Goal: Task Accomplishment & Management: Manage account settings

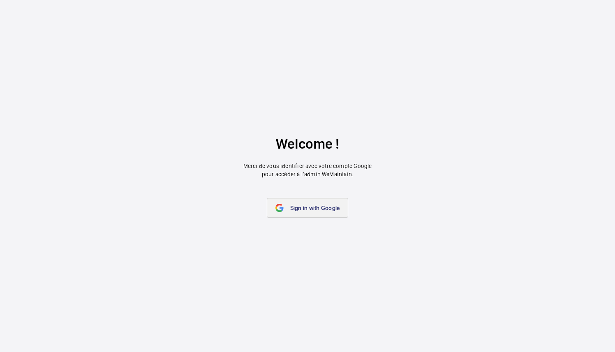
click at [311, 204] on span "Sign in with Google" at bounding box center [315, 207] width 50 height 7
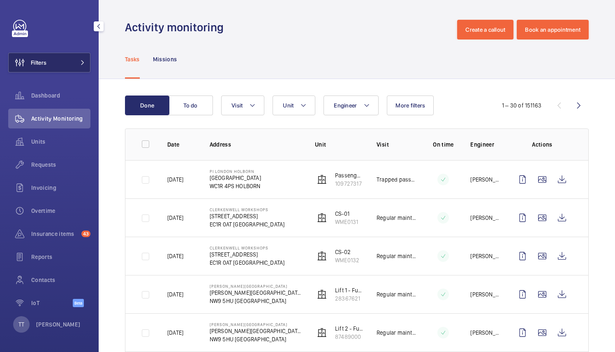
click at [81, 62] on mat-icon at bounding box center [82, 62] width 5 height 5
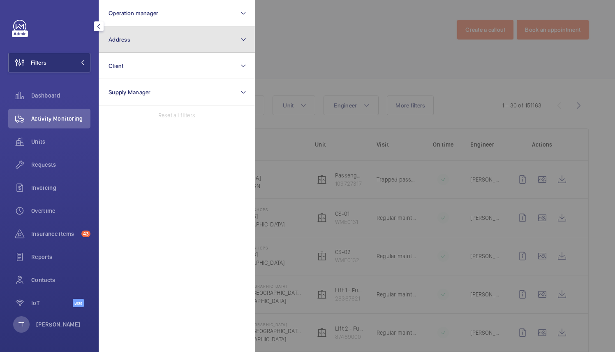
click at [235, 38] on button "Address" at bounding box center [177, 39] width 156 height 26
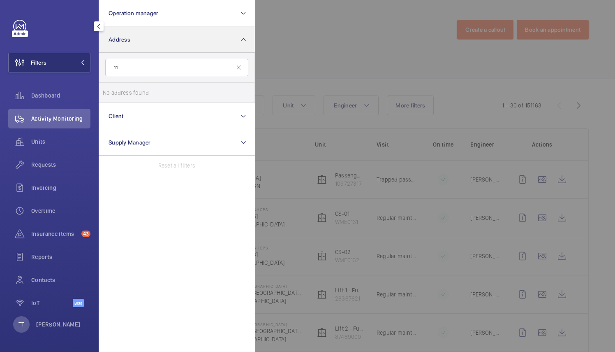
type input "1"
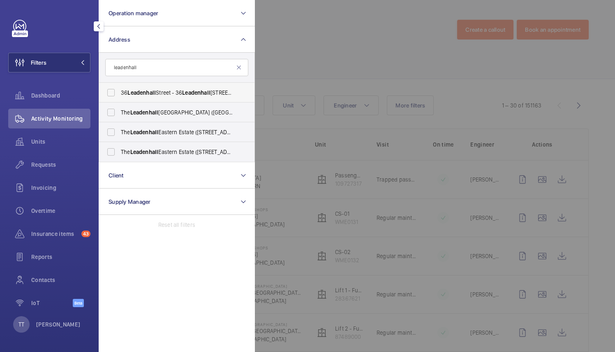
type input "leadenhall"
click at [169, 93] on span "[STREET_ADDRESS]" at bounding box center [177, 92] width 113 height 8
click at [119, 93] on input "[STREET_ADDRESS]" at bounding box center [111, 92] width 16 height 16
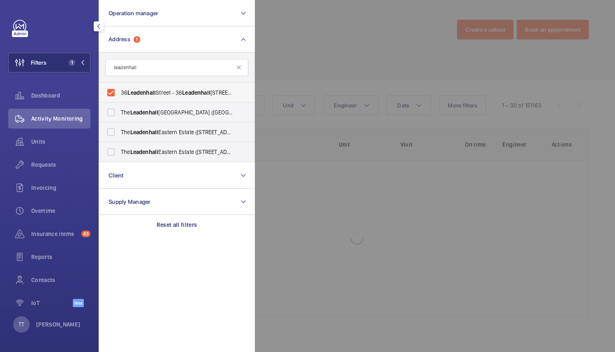
click at [169, 93] on span "[STREET_ADDRESS]" at bounding box center [177, 92] width 113 height 8
click at [119, 93] on input "[STREET_ADDRESS]" at bounding box center [111, 92] width 16 height 16
click at [169, 93] on span "[STREET_ADDRESS]" at bounding box center [177, 92] width 113 height 8
click at [119, 93] on input "[STREET_ADDRESS]" at bounding box center [111, 92] width 16 height 16
click at [169, 95] on span "[STREET_ADDRESS]" at bounding box center [177, 92] width 113 height 8
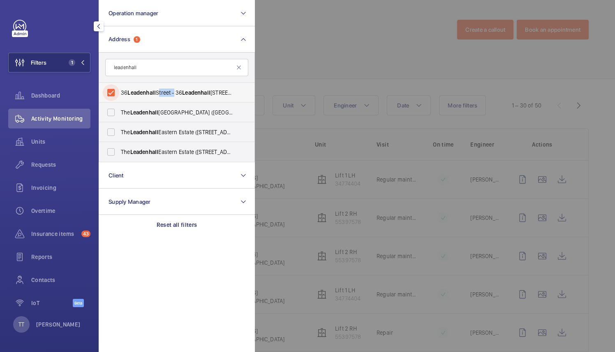
click at [119, 95] on input "[STREET_ADDRESS]" at bounding box center [111, 92] width 16 height 16
checkbox input "false"
click at [337, 58] on div at bounding box center [562, 176] width 615 height 352
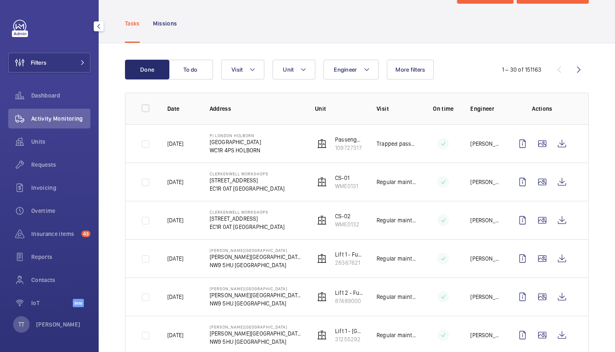
scroll to position [36, 0]
click at [63, 67] on button "Filters" at bounding box center [49, 63] width 82 height 20
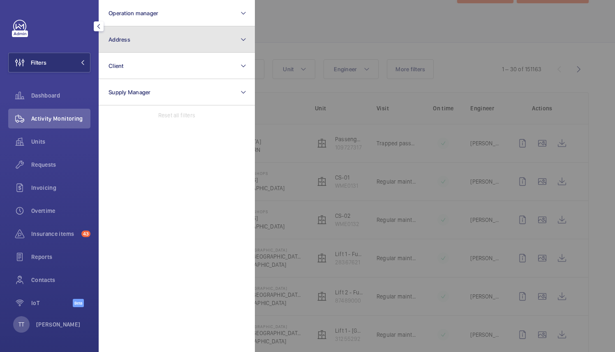
click at [130, 41] on button "Address" at bounding box center [177, 39] width 156 height 26
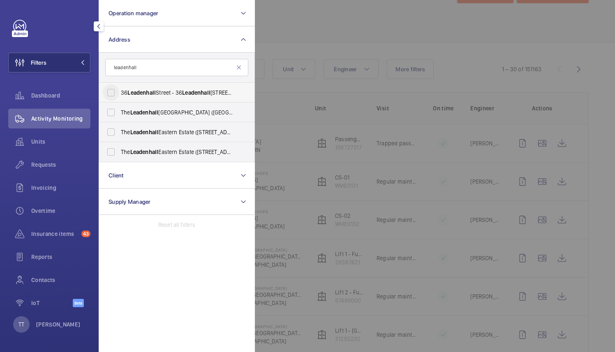
type input "leadenhall"
click at [112, 91] on input "[STREET_ADDRESS]" at bounding box center [111, 92] width 16 height 16
checkbox input "true"
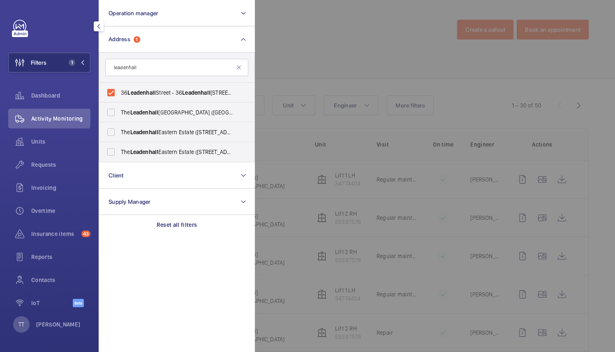
click at [290, 210] on div at bounding box center [562, 176] width 615 height 352
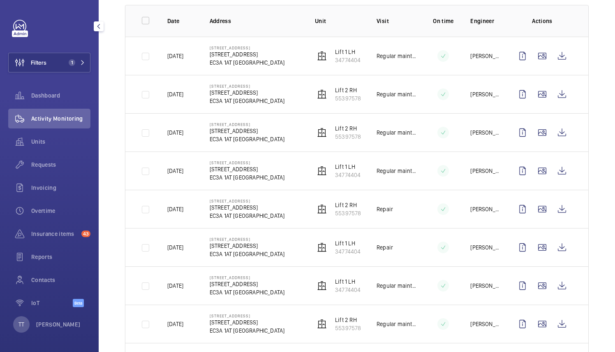
scroll to position [108, 0]
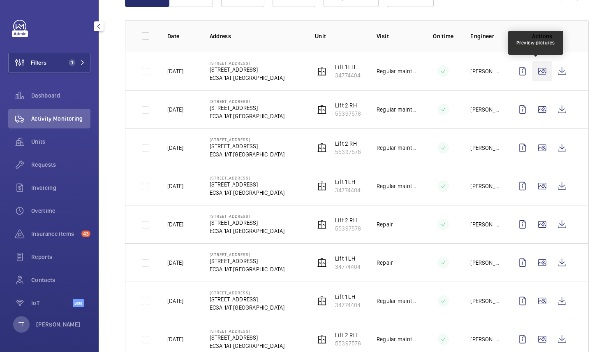
click at [537, 71] on wm-front-icon-button at bounding box center [543, 71] width 20 height 20
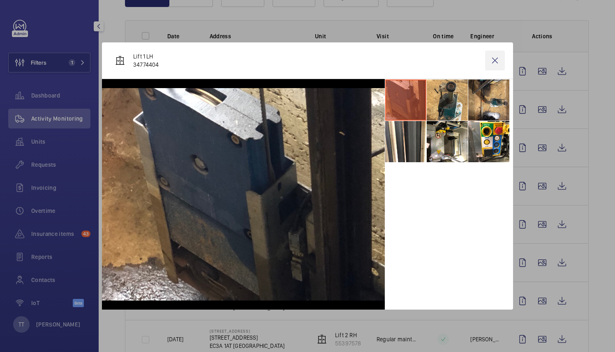
click at [497, 60] on wm-front-icon-button at bounding box center [495, 61] width 20 height 20
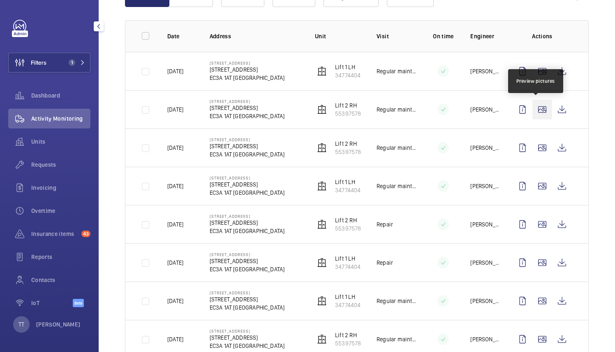
click at [538, 110] on wm-front-icon-button at bounding box center [543, 110] width 20 height 20
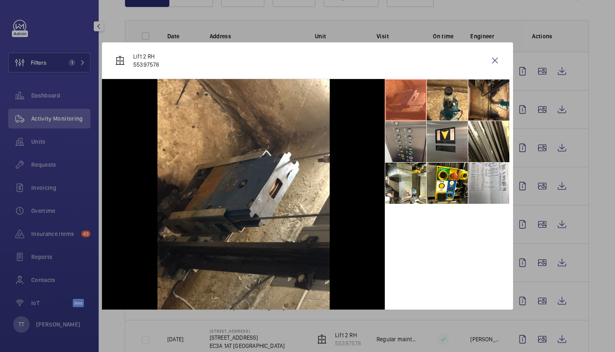
click at [415, 149] on li at bounding box center [405, 141] width 41 height 41
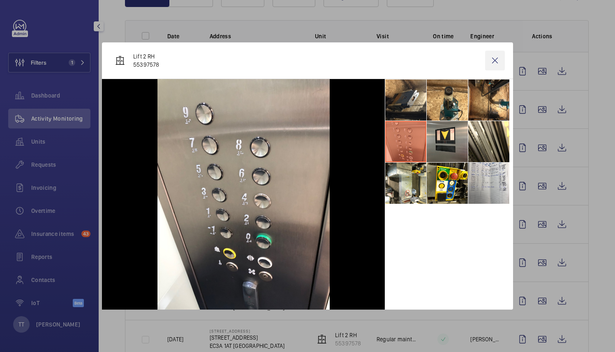
click at [495, 65] on wm-front-icon-button at bounding box center [495, 61] width 20 height 20
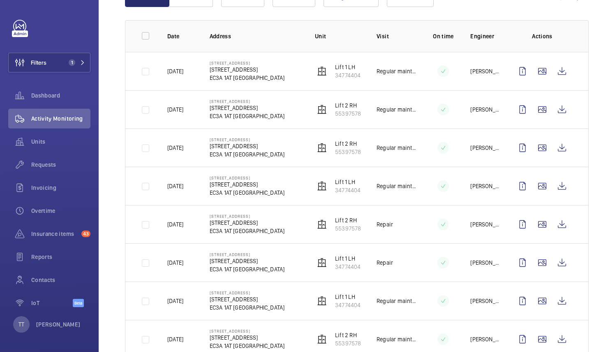
scroll to position [0, 0]
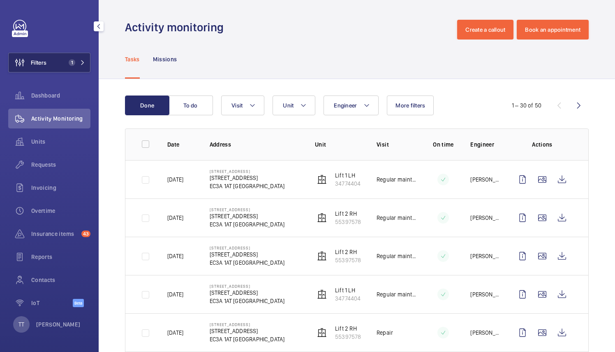
click at [77, 65] on span "1" at bounding box center [75, 62] width 20 height 7
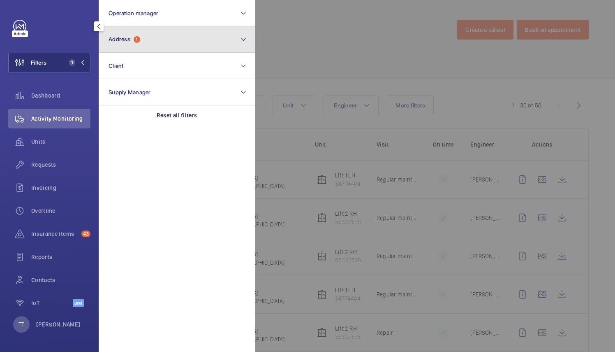
click at [244, 42] on mat-icon at bounding box center [243, 40] width 7 height 10
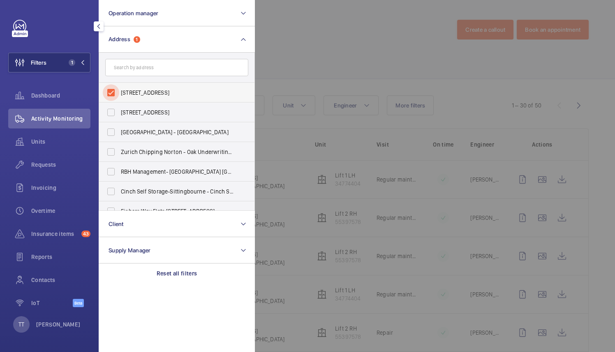
click at [113, 93] on input "[STREET_ADDRESS]" at bounding box center [111, 92] width 16 height 16
checkbox input "false"
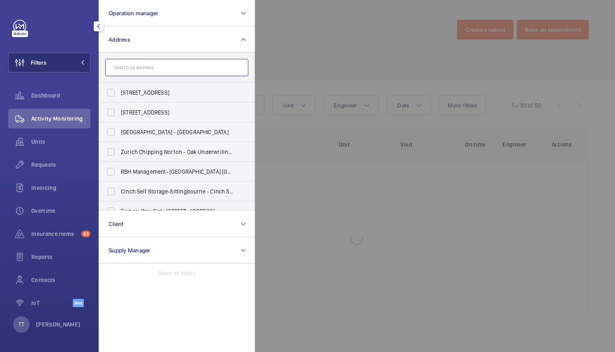
click at [129, 68] on input "text" at bounding box center [176, 67] width 143 height 17
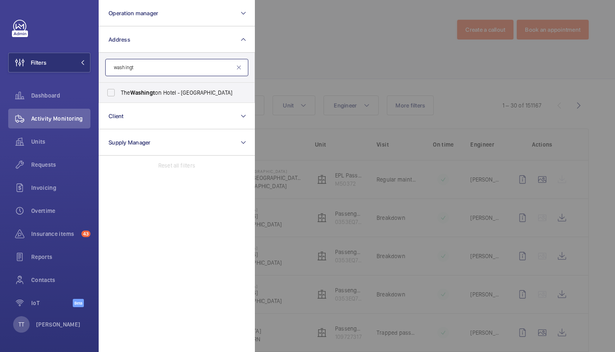
type input "washingt"
click at [425, 17] on div at bounding box center [562, 176] width 615 height 352
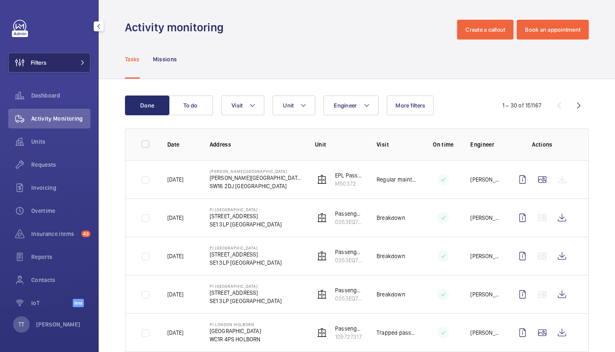
click at [71, 64] on button "Filters" at bounding box center [49, 63] width 82 height 20
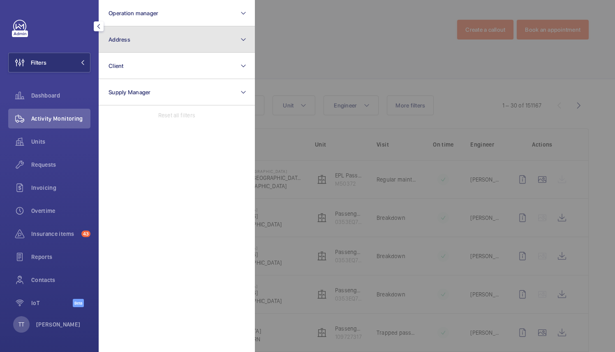
click at [237, 35] on button "Address" at bounding box center [177, 39] width 156 height 26
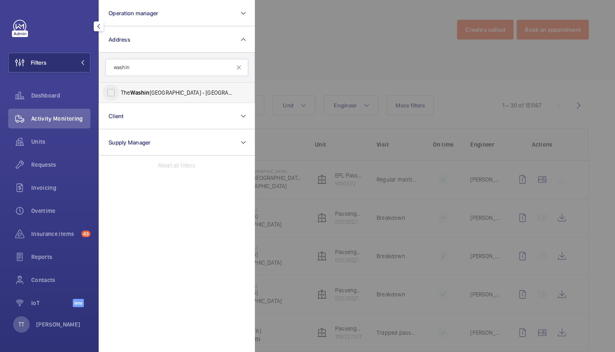
type input "washin"
click at [110, 91] on input "The Washin [GEOGRAPHIC_DATA] - [GEOGRAPHIC_DATA]" at bounding box center [111, 92] width 16 height 16
checkbox input "true"
click at [268, 130] on div at bounding box center [562, 176] width 615 height 352
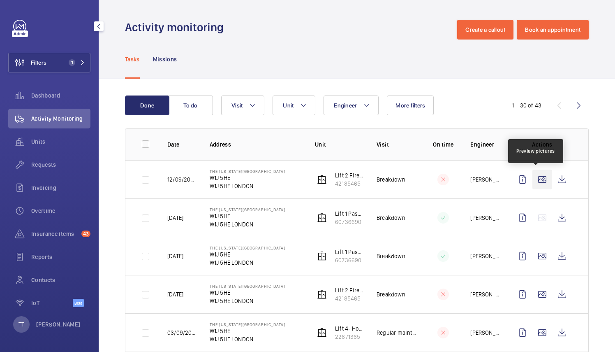
click at [536, 181] on wm-front-icon-button at bounding box center [543, 180] width 20 height 20
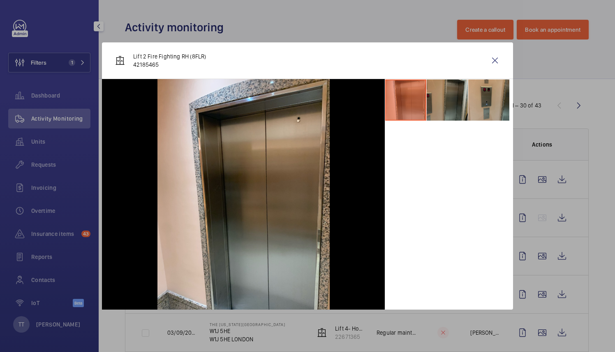
click at [438, 112] on li at bounding box center [447, 99] width 41 height 41
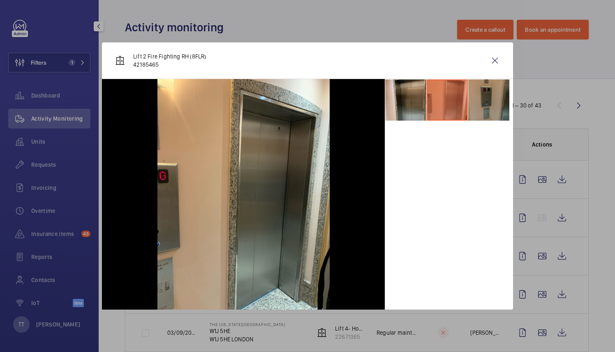
click at [488, 103] on li at bounding box center [489, 99] width 41 height 41
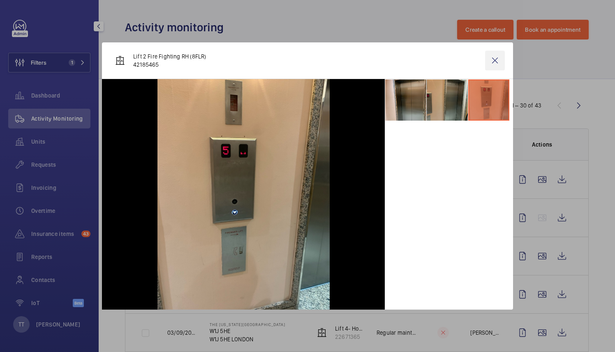
click at [497, 68] on wm-front-icon-button at bounding box center [495, 61] width 20 height 20
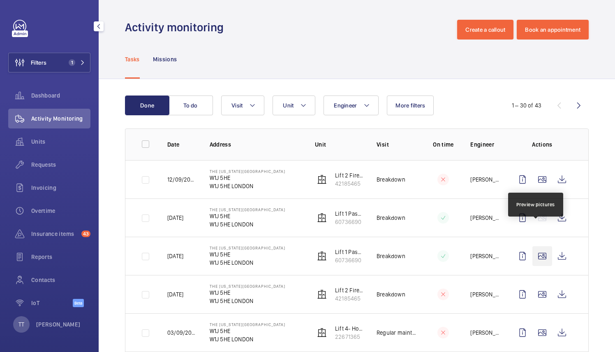
click at [534, 246] on wm-front-icon-button at bounding box center [543, 256] width 20 height 20
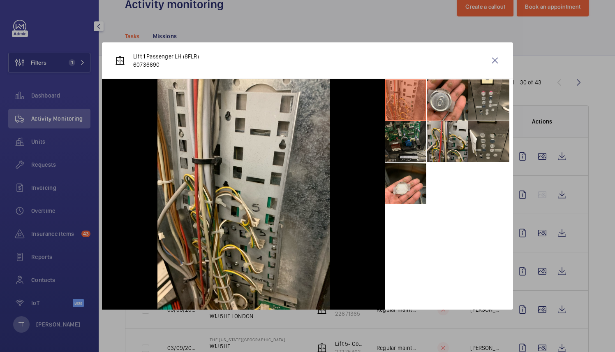
click at [411, 144] on li at bounding box center [405, 141] width 41 height 41
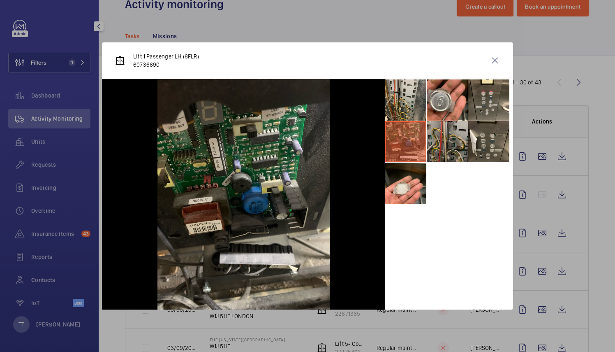
click at [451, 146] on li at bounding box center [447, 141] width 41 height 41
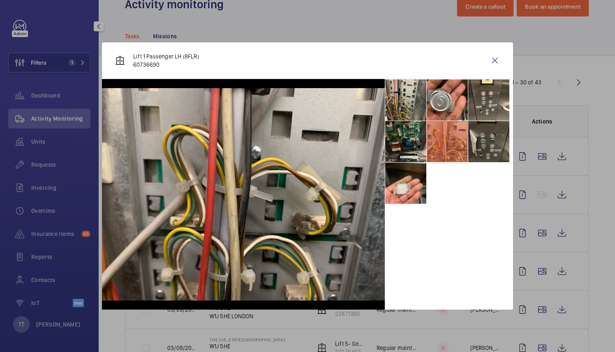
click at [489, 145] on li at bounding box center [489, 141] width 41 height 41
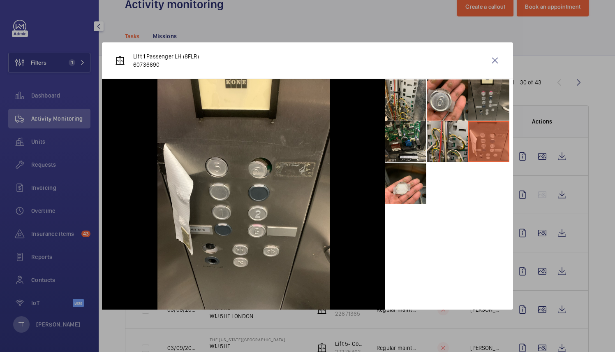
click at [492, 91] on li at bounding box center [489, 99] width 41 height 41
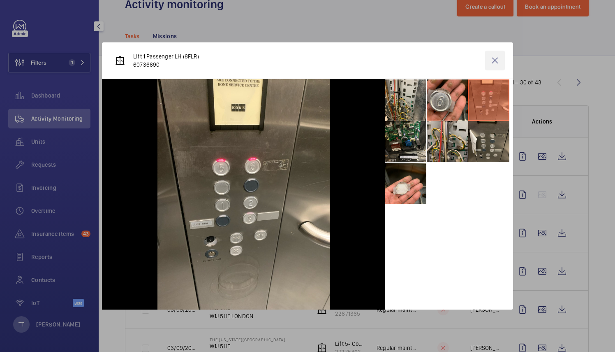
click at [495, 61] on wm-front-icon-button at bounding box center [495, 61] width 20 height 20
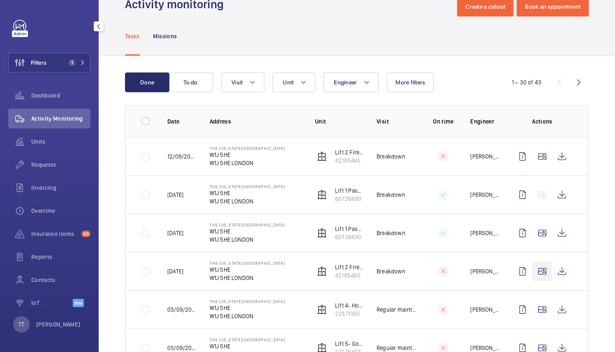
scroll to position [52, 0]
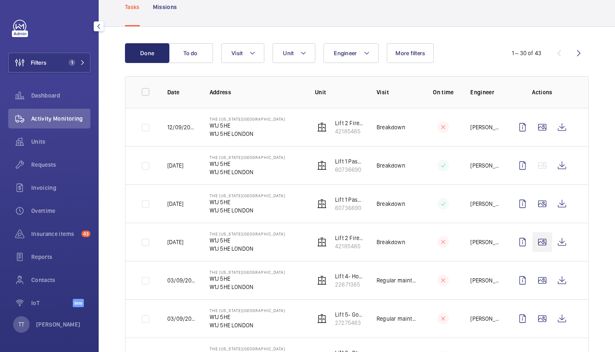
click at [534, 242] on wm-front-icon-button at bounding box center [543, 242] width 20 height 20
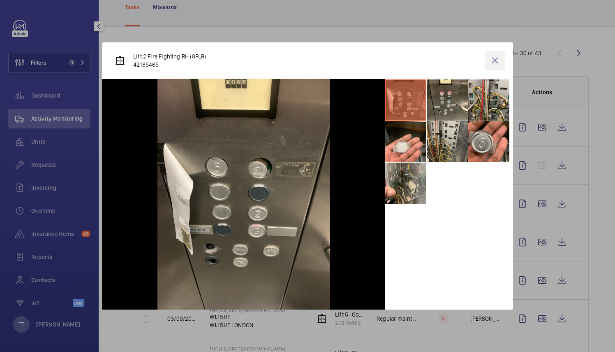
click at [493, 63] on wm-front-icon-button at bounding box center [495, 61] width 20 height 20
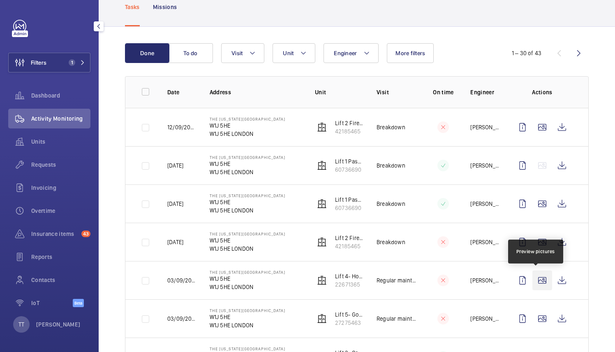
click at [538, 281] on wm-front-icon-button at bounding box center [543, 280] width 20 height 20
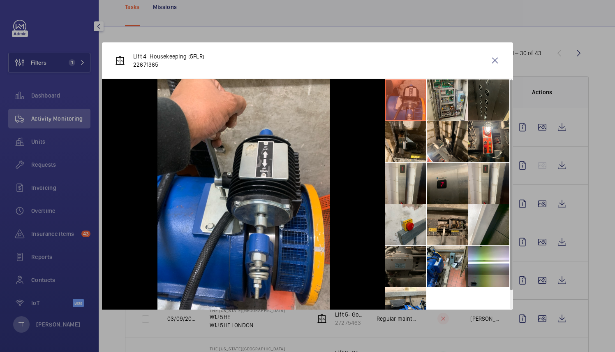
click at [451, 192] on li at bounding box center [447, 183] width 41 height 41
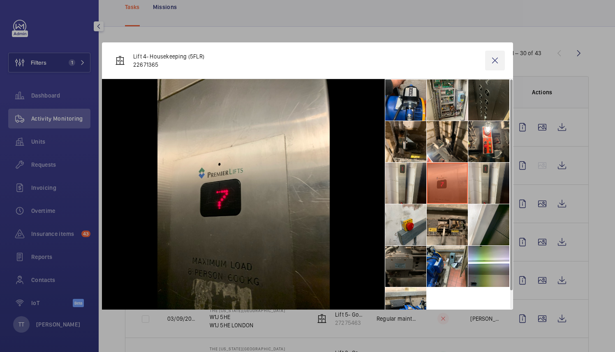
click at [494, 61] on wm-front-icon-button at bounding box center [495, 61] width 20 height 20
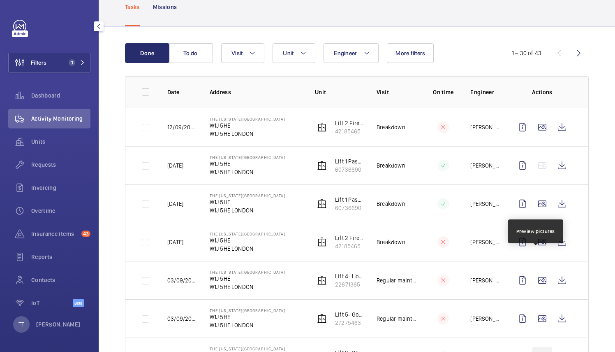
click at [537, 347] on wm-front-icon-button at bounding box center [543, 357] width 20 height 20
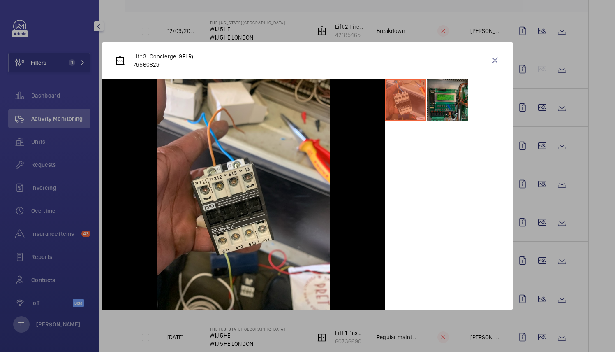
click at [436, 103] on li at bounding box center [447, 99] width 41 height 41
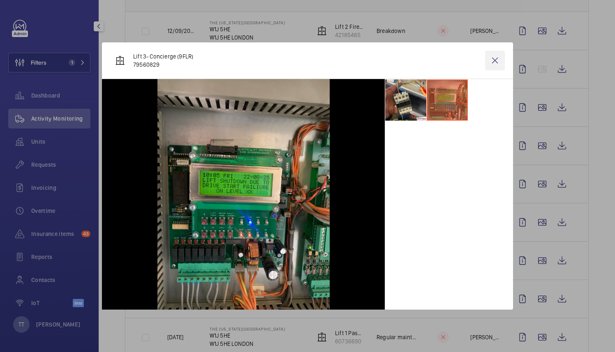
click at [493, 56] on wm-front-icon-button at bounding box center [495, 61] width 20 height 20
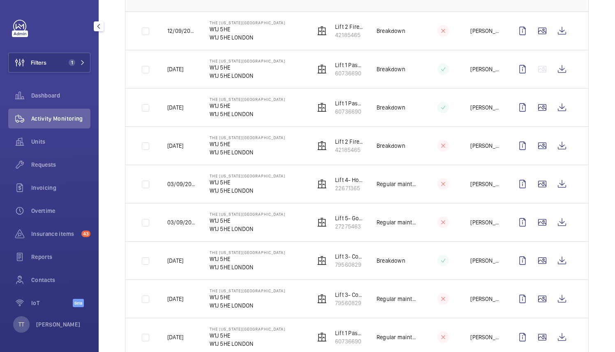
scroll to position [193, 0]
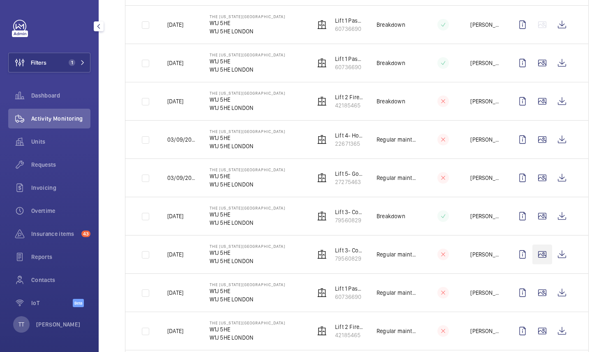
click at [536, 255] on wm-front-icon-button at bounding box center [543, 254] width 20 height 20
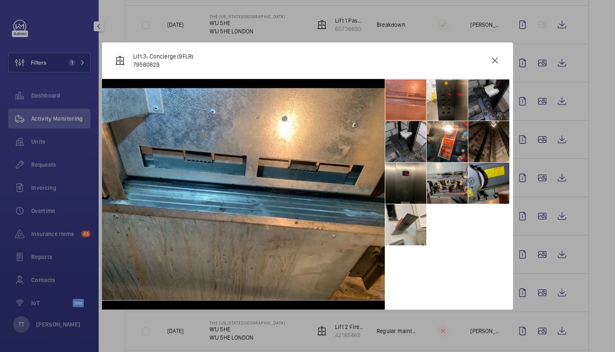
click at [484, 191] on li at bounding box center [489, 183] width 41 height 41
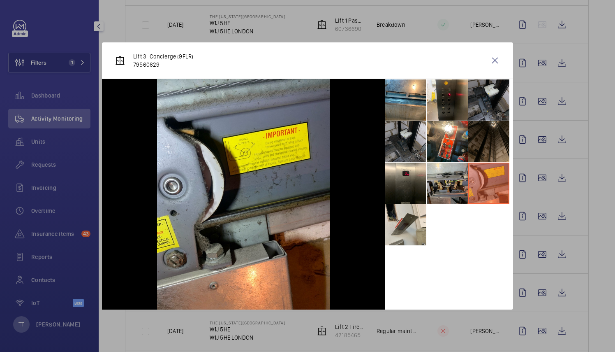
click at [483, 134] on li at bounding box center [489, 141] width 41 height 41
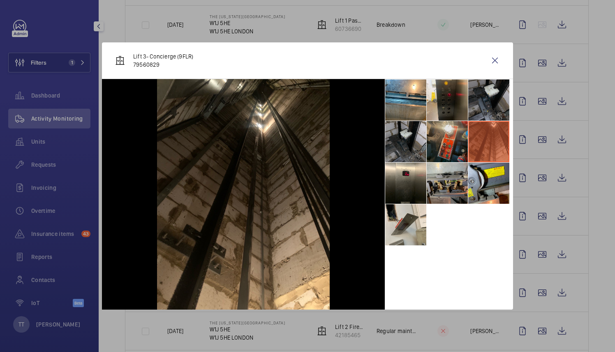
click at [439, 159] on li at bounding box center [447, 141] width 41 height 41
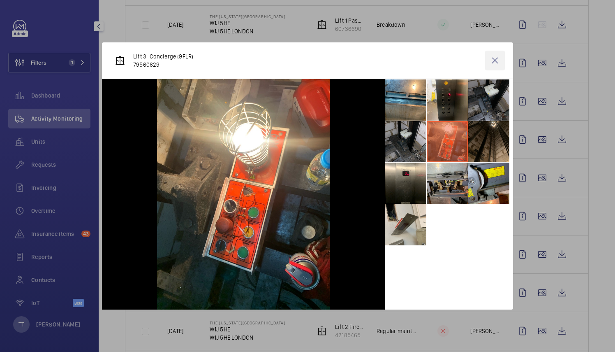
click at [496, 64] on wm-front-icon-button at bounding box center [495, 61] width 20 height 20
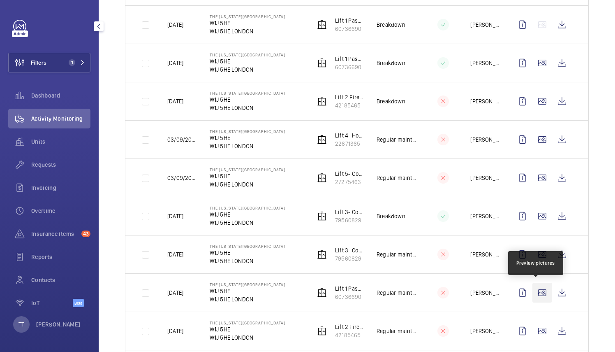
click at [536, 290] on wm-front-icon-button at bounding box center [543, 293] width 20 height 20
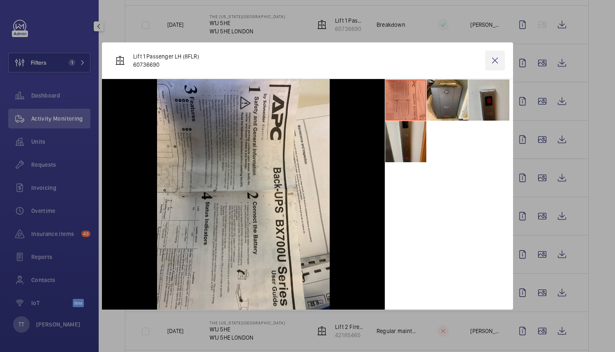
click at [495, 58] on wm-front-icon-button at bounding box center [495, 61] width 20 height 20
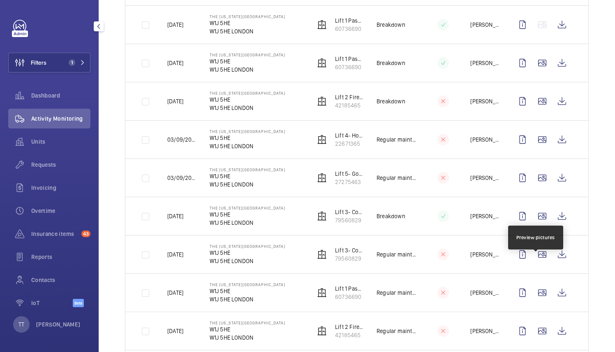
scroll to position [333, 0]
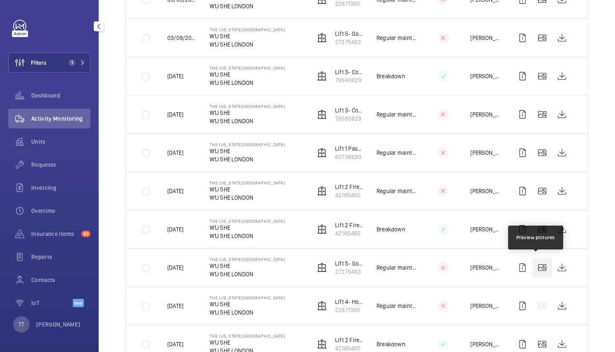
click at [537, 267] on wm-front-icon-button at bounding box center [543, 268] width 20 height 20
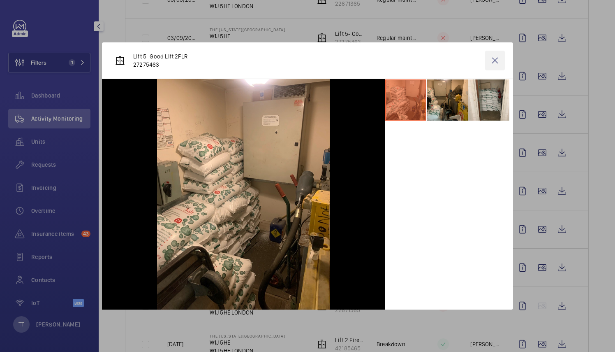
click at [495, 66] on wm-front-icon-button at bounding box center [495, 61] width 20 height 20
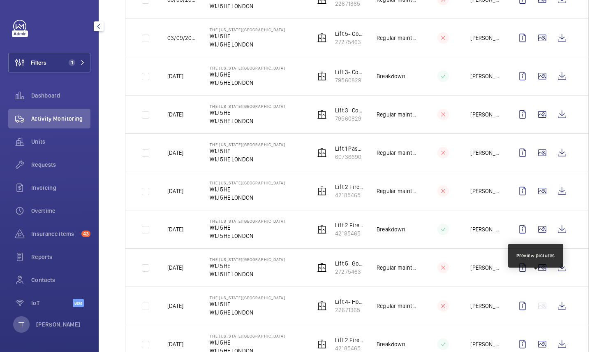
scroll to position [430, 0]
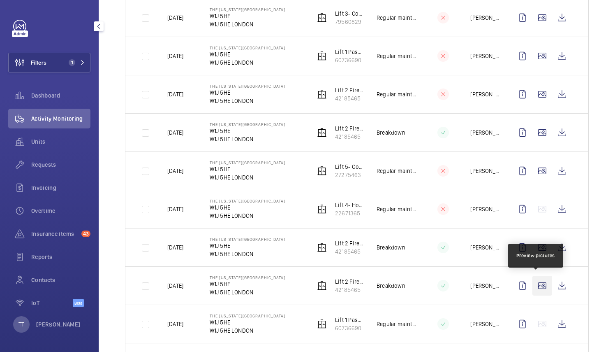
click at [538, 281] on wm-front-icon-button at bounding box center [543, 286] width 20 height 20
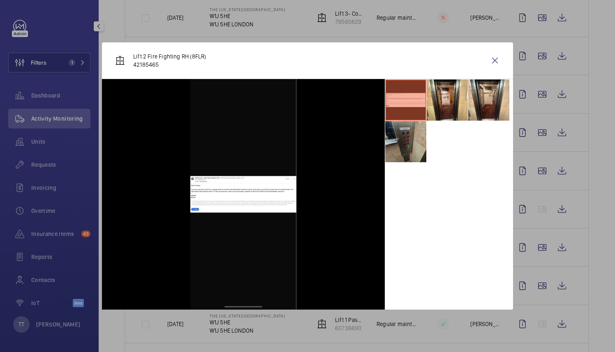
click at [408, 155] on li at bounding box center [405, 141] width 41 height 41
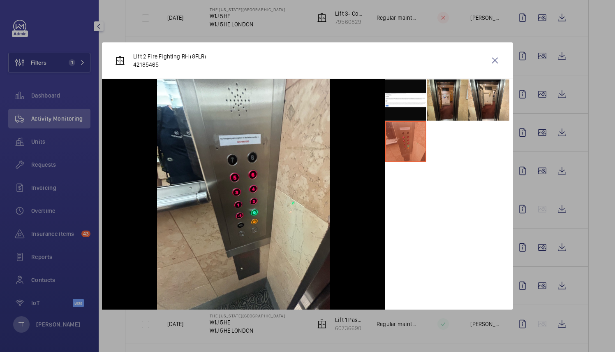
click at [444, 114] on li at bounding box center [447, 99] width 41 height 41
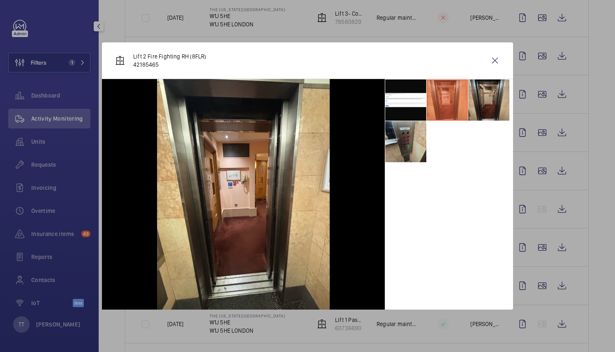
click at [489, 102] on li at bounding box center [489, 99] width 41 height 41
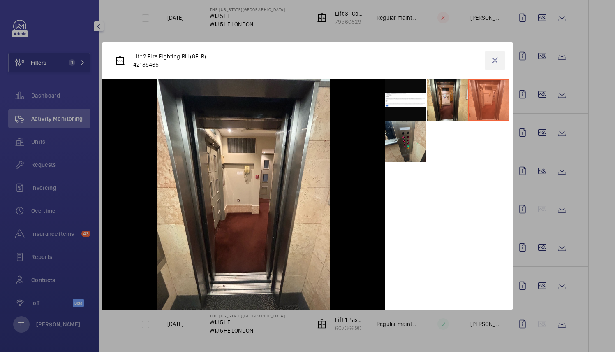
click at [489, 63] on wm-front-icon-button at bounding box center [495, 61] width 20 height 20
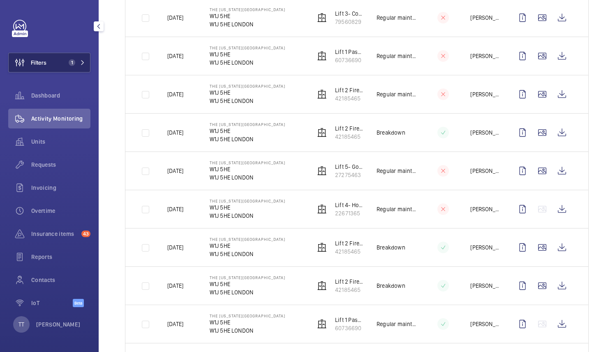
click at [80, 61] on mat-icon at bounding box center [82, 62] width 5 height 5
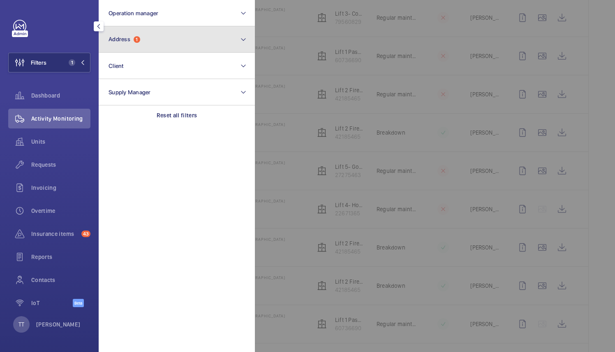
click at [240, 39] on button "Address 1" at bounding box center [177, 39] width 156 height 26
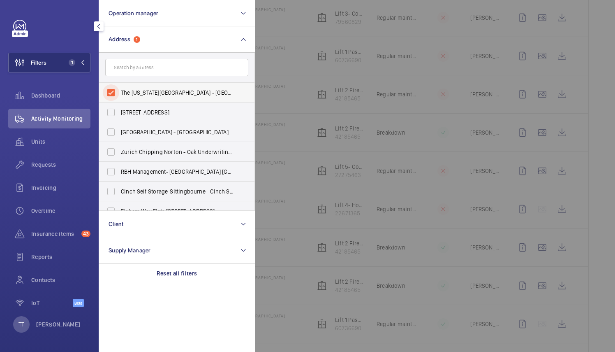
click at [113, 95] on input "The [US_STATE][GEOGRAPHIC_DATA] - [GEOGRAPHIC_DATA]" at bounding box center [111, 92] width 16 height 16
checkbox input "false"
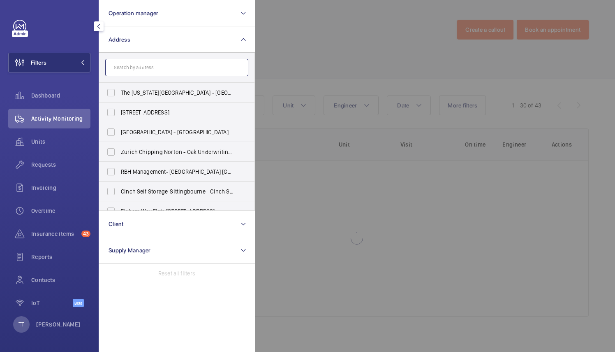
click at [114, 70] on input "text" at bounding box center [176, 67] width 143 height 17
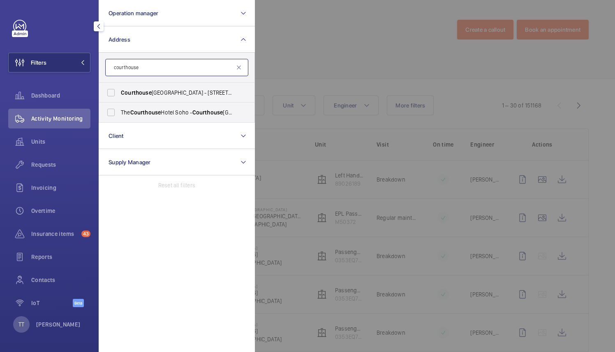
click at [125, 70] on input "courthouse" at bounding box center [176, 67] width 143 height 17
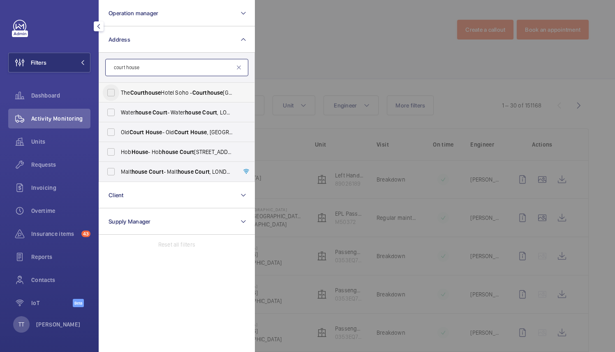
type input "court house"
click at [112, 94] on input "[GEOGRAPHIC_DATA]" at bounding box center [111, 92] width 16 height 16
checkbox input "true"
click at [292, 158] on div at bounding box center [562, 176] width 615 height 352
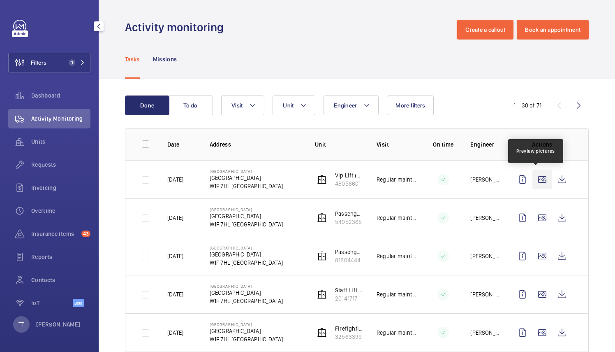
click at [536, 180] on wm-front-icon-button at bounding box center [543, 180] width 20 height 20
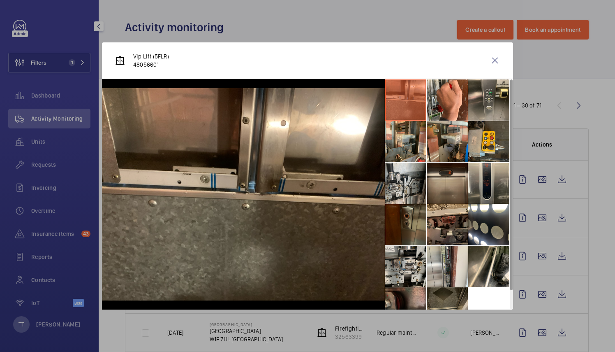
click at [447, 193] on li at bounding box center [447, 183] width 41 height 41
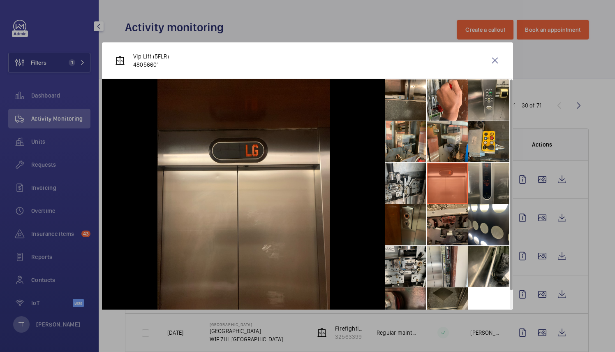
click at [482, 197] on li at bounding box center [489, 183] width 41 height 41
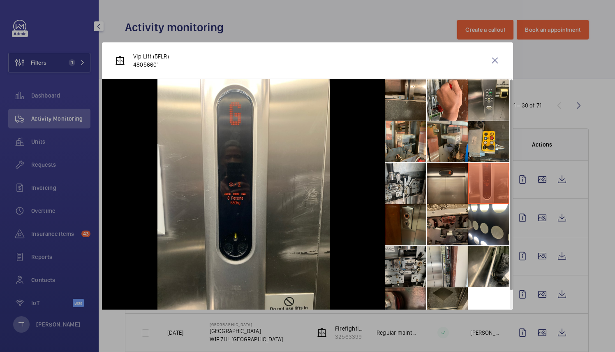
click at [405, 255] on li at bounding box center [405, 266] width 41 height 41
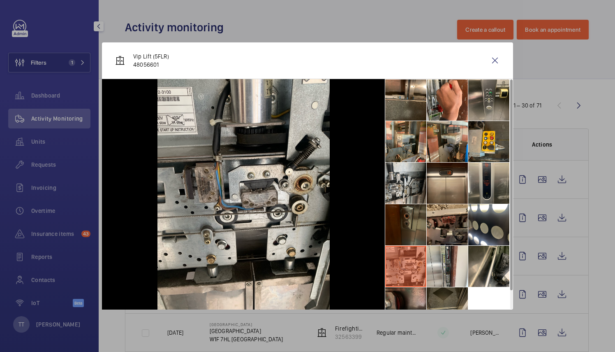
click at [407, 216] on li at bounding box center [405, 224] width 41 height 41
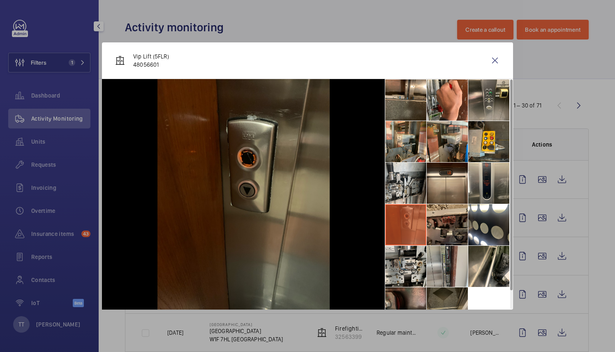
click at [466, 247] on li at bounding box center [447, 266] width 41 height 41
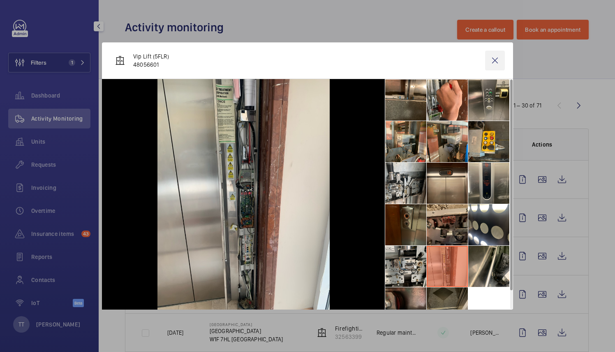
click at [495, 59] on wm-front-icon-button at bounding box center [495, 61] width 20 height 20
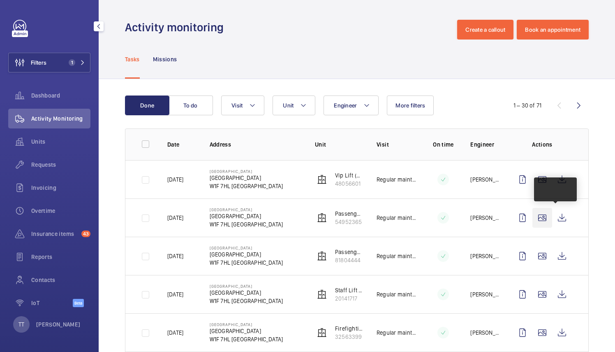
click at [536, 219] on wm-front-icon-button at bounding box center [543, 218] width 20 height 20
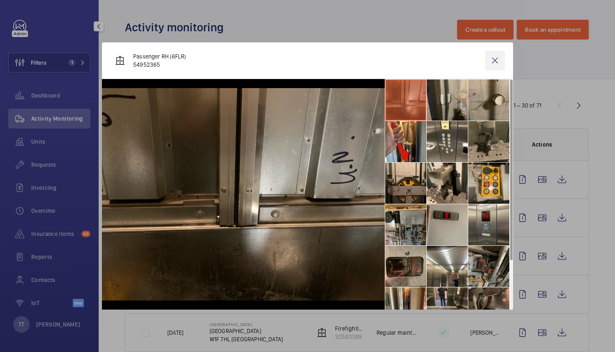
click at [497, 65] on wm-front-icon-button at bounding box center [495, 61] width 20 height 20
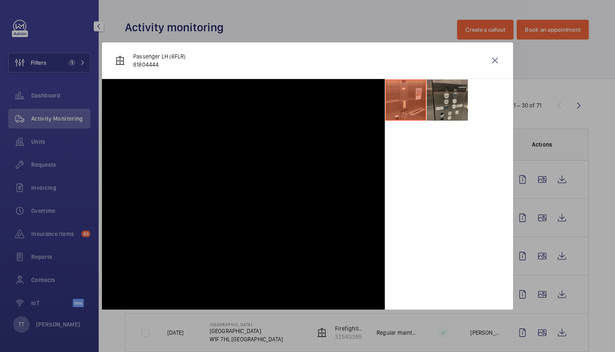
scroll to position [139, 0]
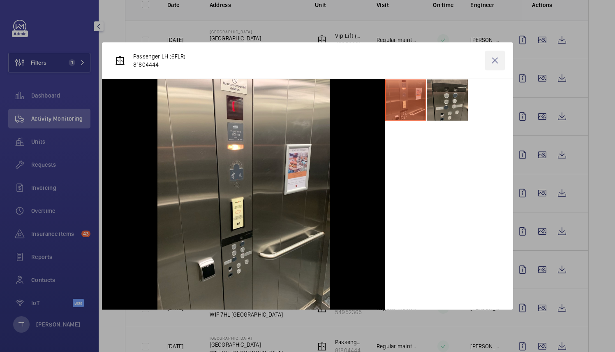
click at [499, 52] on wm-front-icon-button at bounding box center [495, 61] width 20 height 20
